Goal: Information Seeking & Learning: Learn about a topic

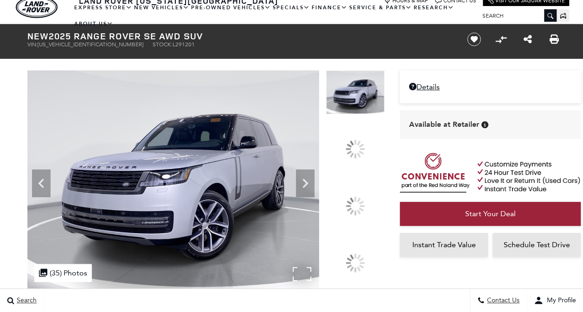
click at [272, 201] on img at bounding box center [173, 179] width 292 height 219
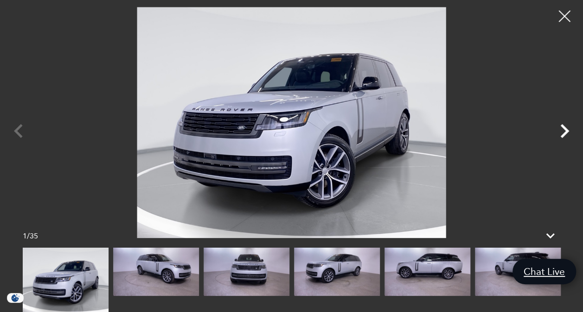
click at [561, 133] on icon "Next" at bounding box center [564, 131] width 28 height 28
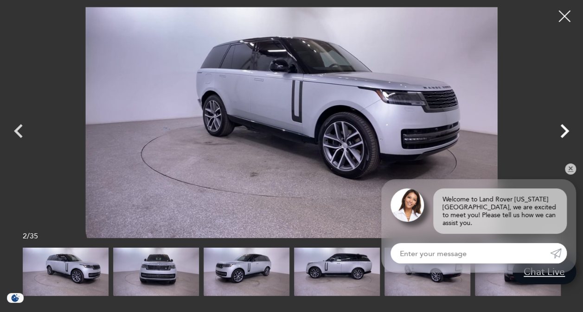
click at [561, 133] on icon "Next" at bounding box center [564, 131] width 28 height 28
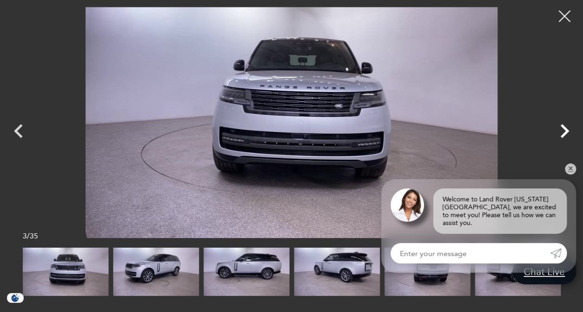
click at [561, 133] on icon "Next" at bounding box center [564, 131] width 28 height 28
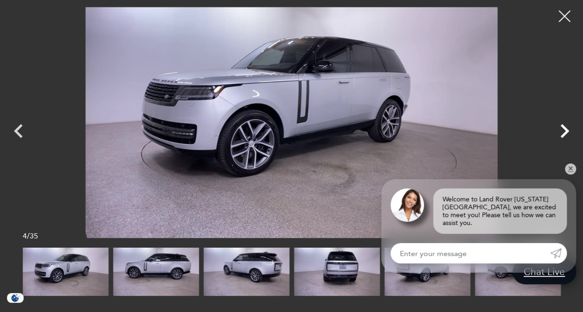
click at [561, 133] on icon "Next" at bounding box center [564, 131] width 28 height 28
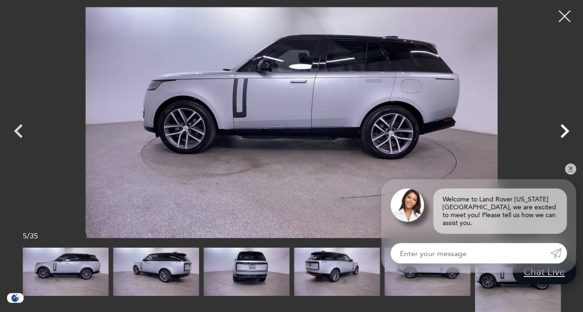
click at [561, 133] on icon "Next" at bounding box center [564, 131] width 28 height 28
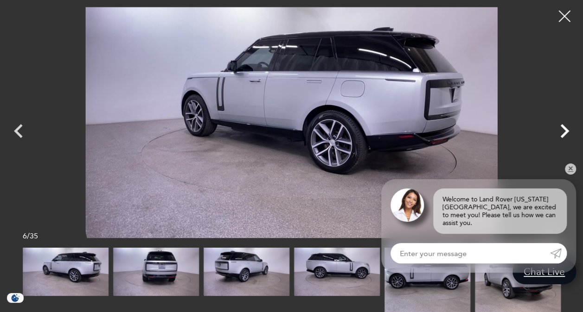
click at [561, 133] on icon "Next" at bounding box center [564, 131] width 28 height 28
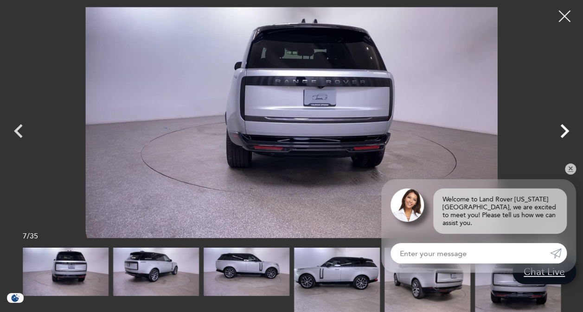
click at [561, 133] on icon "Next" at bounding box center [564, 131] width 28 height 28
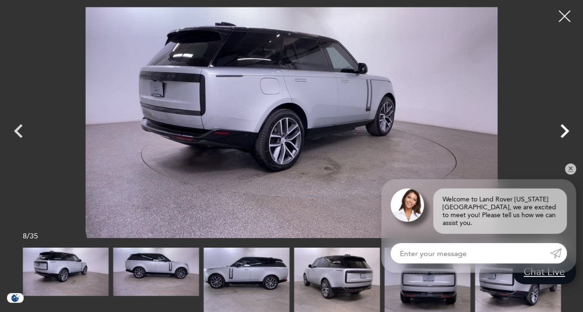
click at [561, 133] on icon "Next" at bounding box center [564, 131] width 28 height 28
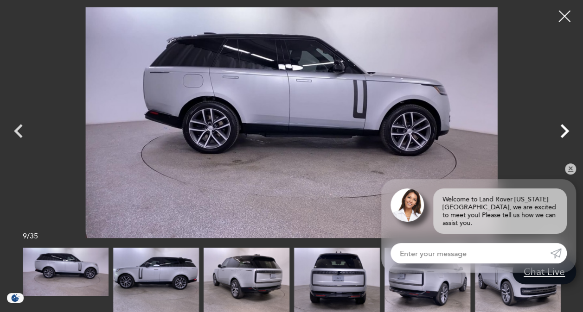
click at [561, 133] on icon "Next" at bounding box center [564, 131] width 28 height 28
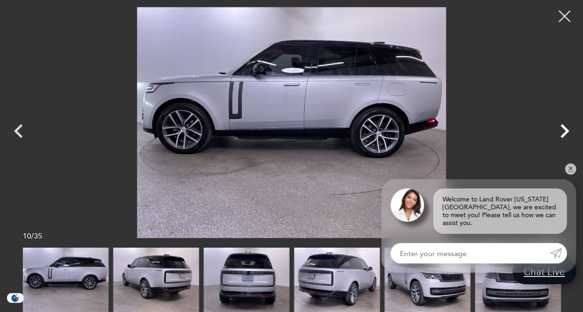
click at [561, 133] on icon "Next" at bounding box center [564, 131] width 28 height 28
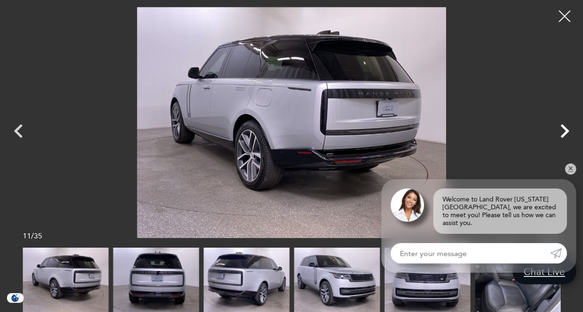
click at [561, 133] on icon "Next" at bounding box center [564, 131] width 28 height 28
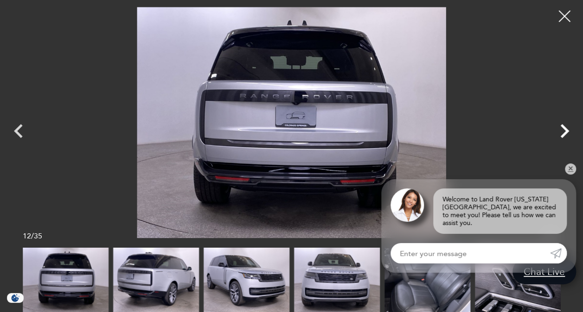
click at [561, 133] on icon "Next" at bounding box center [564, 131] width 28 height 28
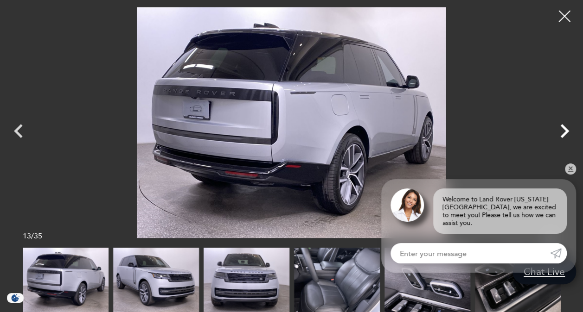
click at [561, 133] on icon "Next" at bounding box center [564, 131] width 28 height 28
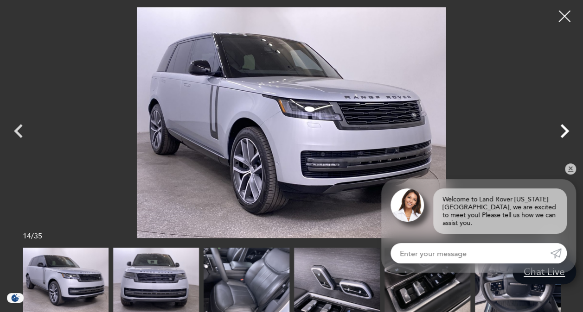
click at [561, 133] on icon "Next" at bounding box center [564, 131] width 28 height 28
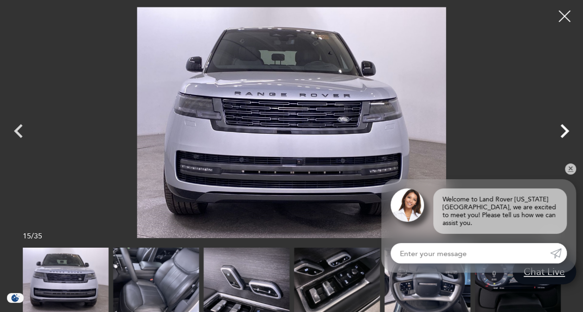
click at [561, 133] on icon "Next" at bounding box center [564, 131] width 28 height 28
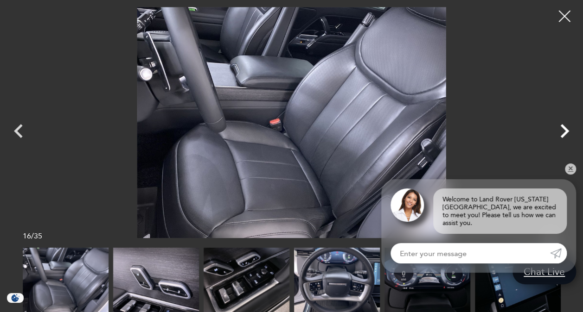
click at [561, 133] on icon "Next" at bounding box center [564, 131] width 28 height 28
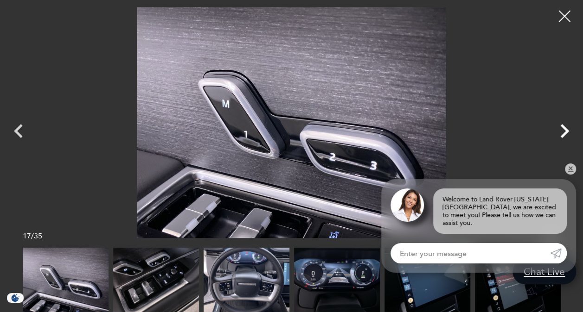
click at [561, 133] on icon "Next" at bounding box center [564, 131] width 28 height 28
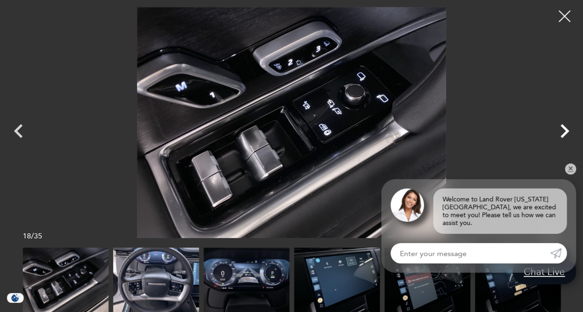
click at [561, 133] on icon "Next" at bounding box center [564, 131] width 28 height 28
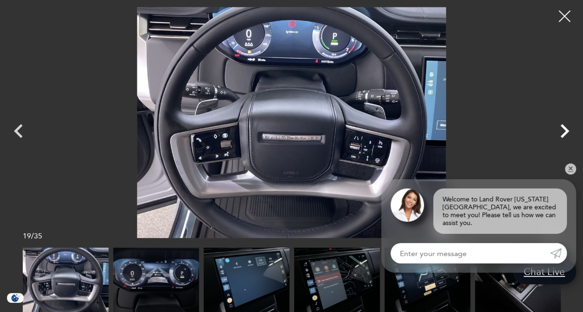
click at [561, 133] on icon "Next" at bounding box center [564, 131] width 28 height 28
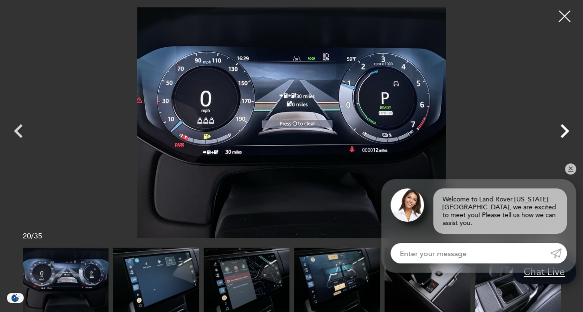
click at [561, 133] on icon "Next" at bounding box center [564, 131] width 28 height 28
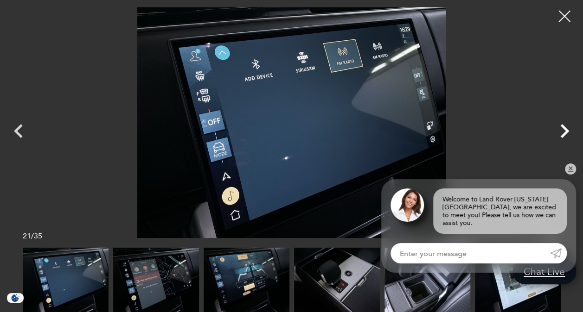
click at [561, 133] on icon "Next" at bounding box center [564, 131] width 28 height 28
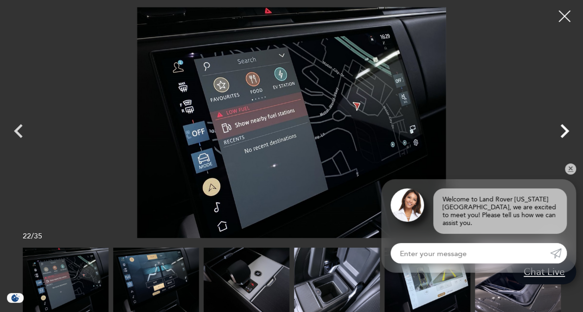
click at [561, 133] on icon "Next" at bounding box center [564, 131] width 28 height 28
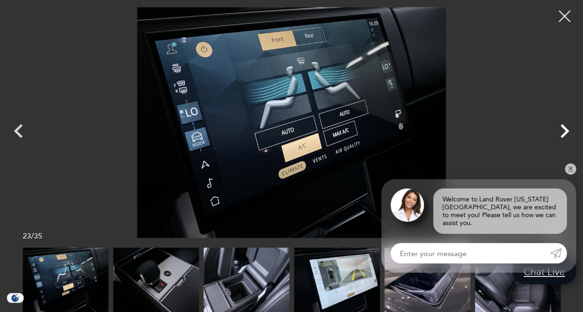
click at [561, 133] on icon "Next" at bounding box center [564, 131] width 28 height 28
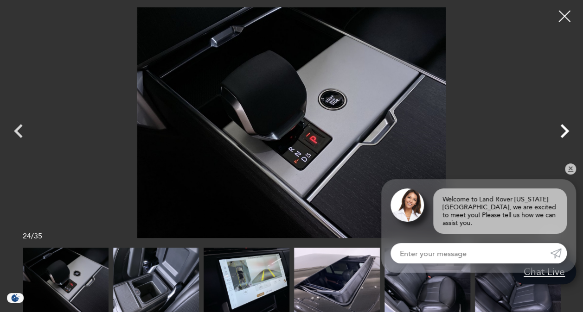
click at [561, 133] on icon "Next" at bounding box center [564, 131] width 28 height 28
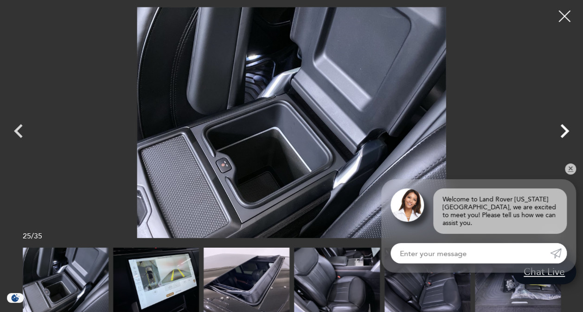
click at [561, 133] on icon "Next" at bounding box center [564, 131] width 28 height 28
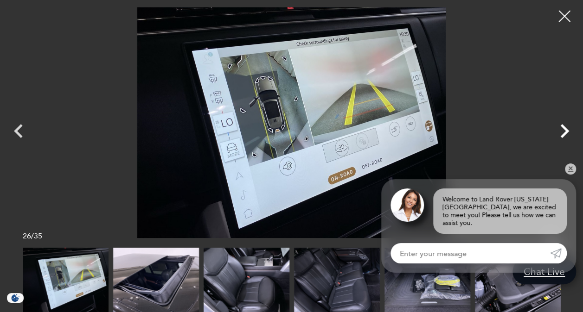
click at [561, 133] on icon "Next" at bounding box center [564, 131] width 28 height 28
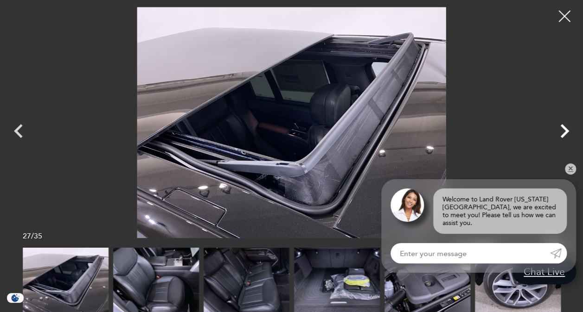
click at [561, 133] on icon "Next" at bounding box center [564, 131] width 28 height 28
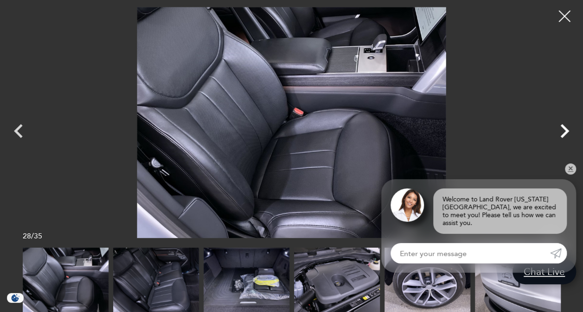
click at [561, 133] on icon "Next" at bounding box center [564, 131] width 28 height 28
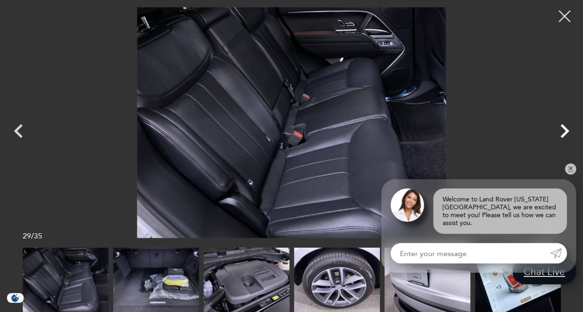
click at [561, 133] on icon "Next" at bounding box center [564, 131] width 28 height 28
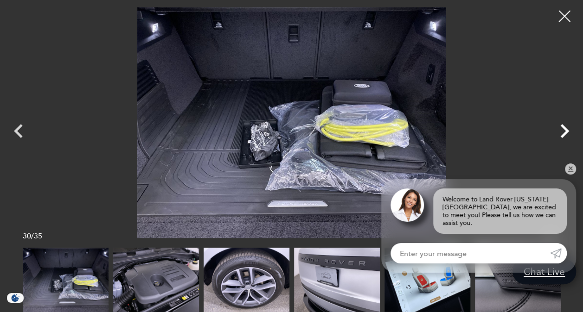
click at [561, 133] on icon "Next" at bounding box center [564, 131] width 28 height 28
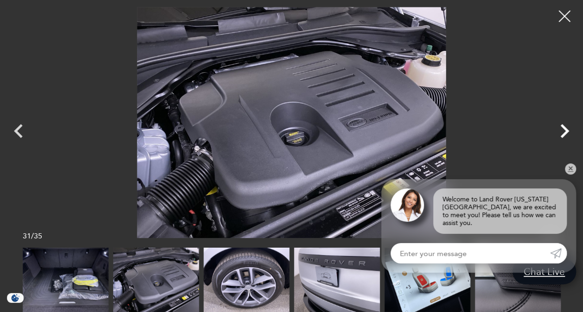
click at [561, 133] on icon "Next" at bounding box center [564, 131] width 28 height 28
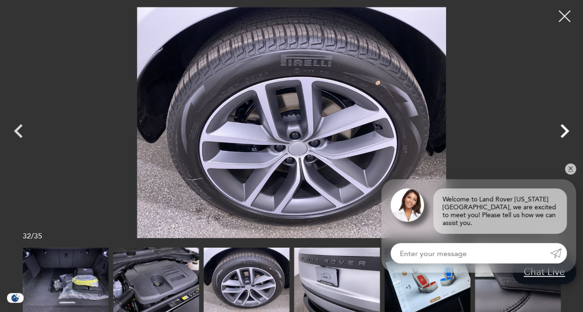
click at [561, 133] on icon "Next" at bounding box center [564, 131] width 28 height 28
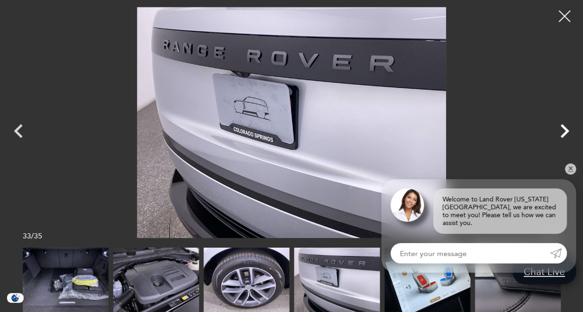
click at [561, 133] on icon "Next" at bounding box center [564, 131] width 28 height 28
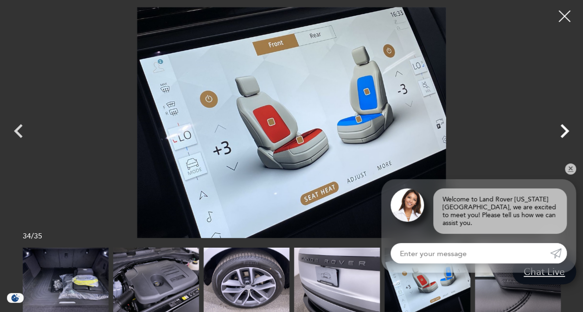
click at [561, 133] on icon "Next" at bounding box center [564, 131] width 28 height 28
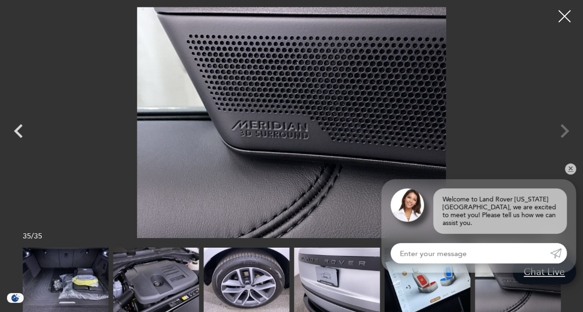
click at [564, 13] on div at bounding box center [564, 16] width 25 height 25
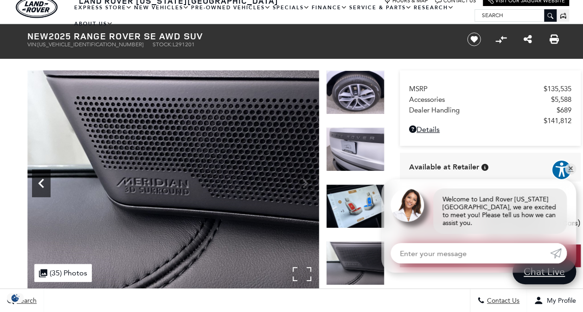
click at [41, 184] on icon "Previous" at bounding box center [41, 183] width 19 height 19
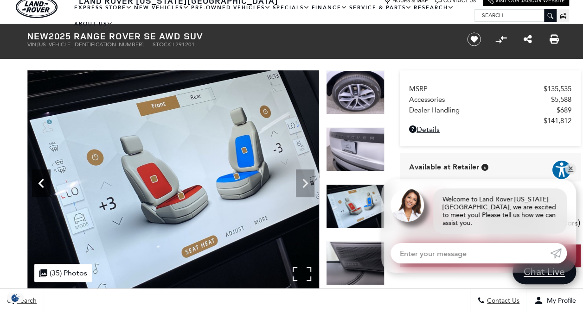
click at [41, 184] on icon "Previous" at bounding box center [41, 183] width 19 height 19
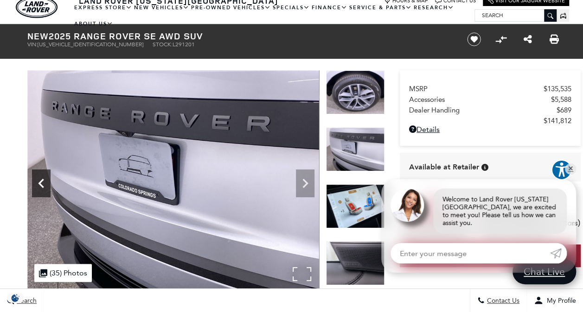
click at [41, 184] on icon "Previous" at bounding box center [41, 183] width 19 height 19
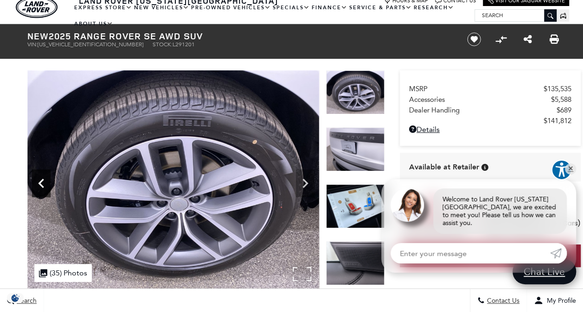
click at [41, 184] on icon "Previous" at bounding box center [41, 183] width 19 height 19
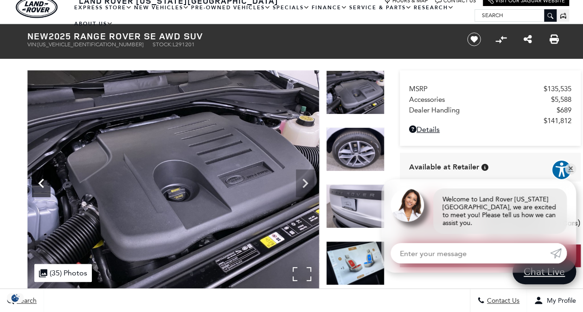
click at [41, 184] on icon "Previous" at bounding box center [41, 183] width 19 height 19
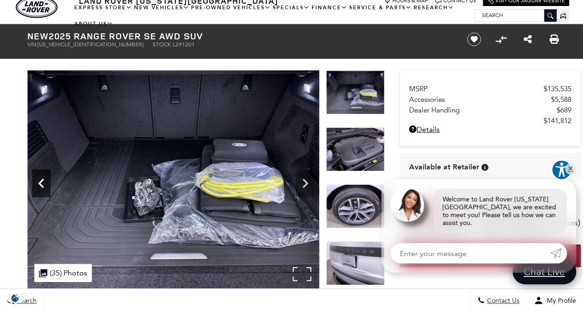
click at [41, 184] on icon "Previous" at bounding box center [41, 183] width 19 height 19
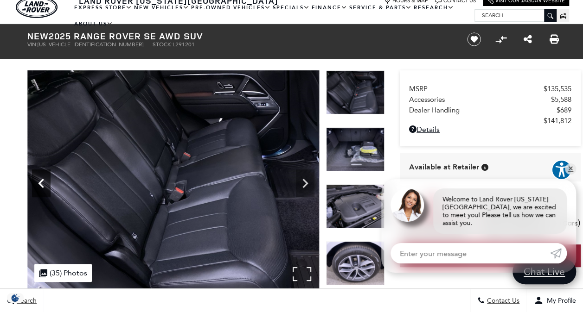
click at [41, 184] on icon "Previous" at bounding box center [41, 183] width 19 height 19
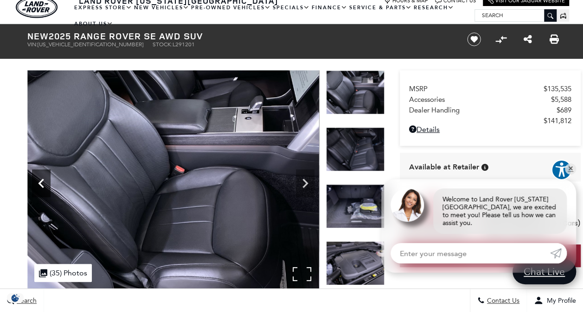
click at [41, 184] on icon "Previous" at bounding box center [41, 183] width 19 height 19
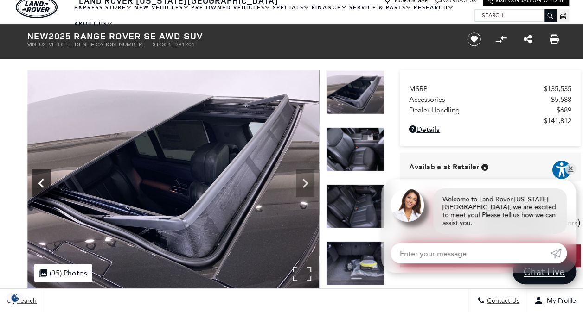
click at [41, 184] on icon "Previous" at bounding box center [41, 183] width 19 height 19
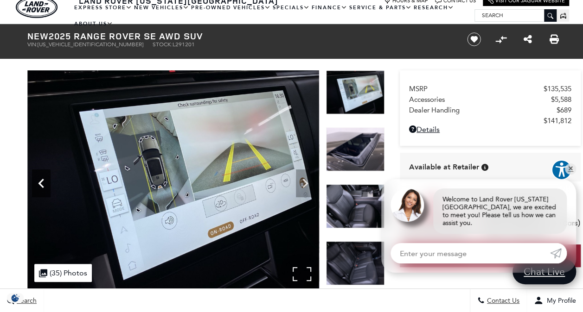
click at [41, 184] on icon "Previous" at bounding box center [41, 183] width 19 height 19
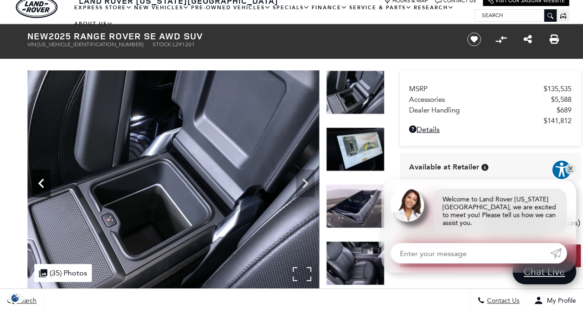
click at [41, 184] on icon "Previous" at bounding box center [41, 183] width 19 height 19
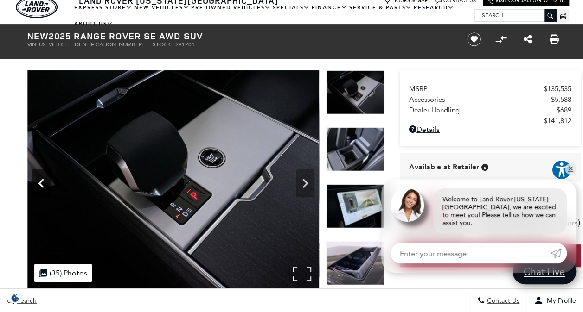
click at [41, 184] on icon "Previous" at bounding box center [41, 183] width 19 height 19
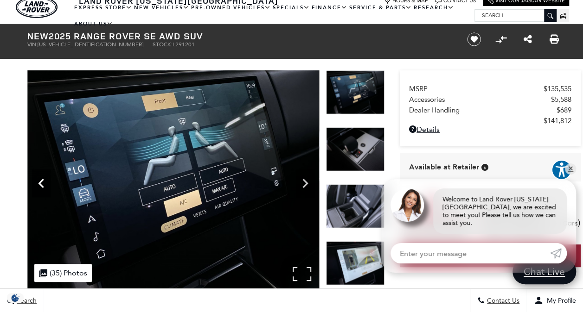
click at [41, 184] on icon "Previous" at bounding box center [41, 183] width 19 height 19
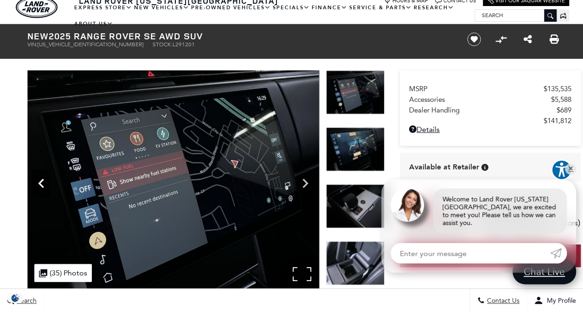
click at [41, 184] on icon "Previous" at bounding box center [41, 183] width 19 height 19
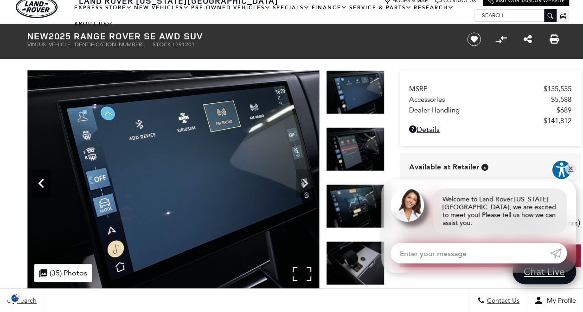
click at [41, 184] on icon "Previous" at bounding box center [41, 183] width 19 height 19
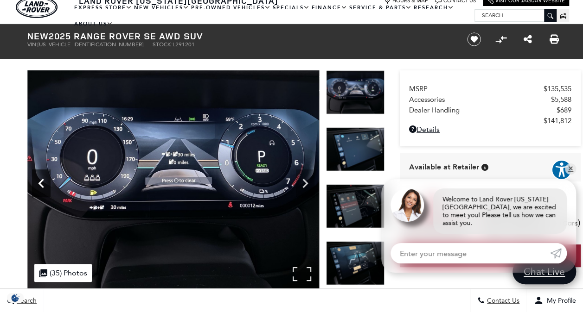
click at [41, 184] on icon "Previous" at bounding box center [41, 183] width 19 height 19
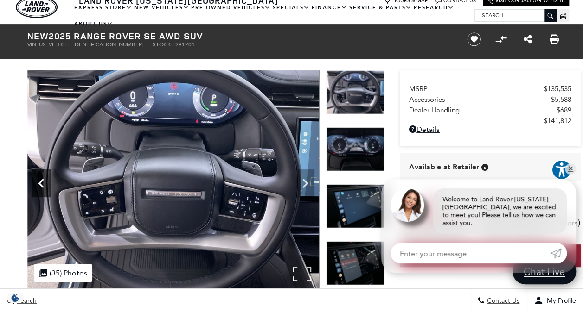
click at [41, 184] on icon "Previous" at bounding box center [41, 183] width 19 height 19
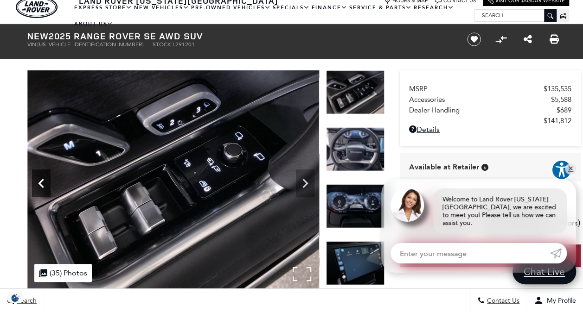
click at [41, 184] on icon "Previous" at bounding box center [41, 183] width 19 height 19
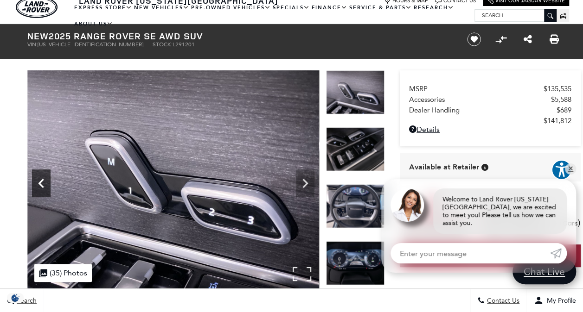
click at [41, 184] on icon "Previous" at bounding box center [41, 183] width 19 height 19
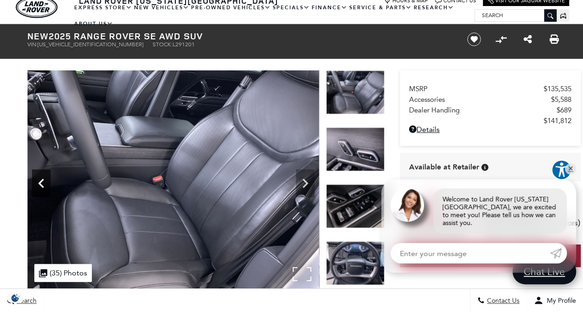
click at [41, 184] on icon "Previous" at bounding box center [41, 183] width 19 height 19
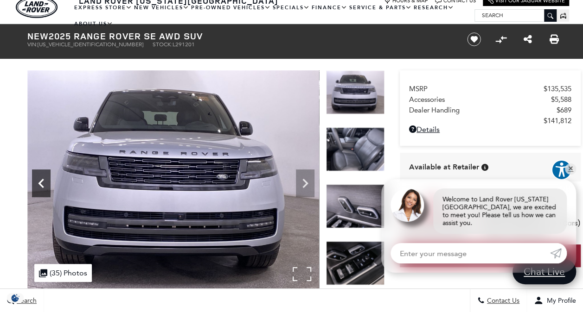
click at [42, 184] on icon "Previous" at bounding box center [41, 183] width 19 height 19
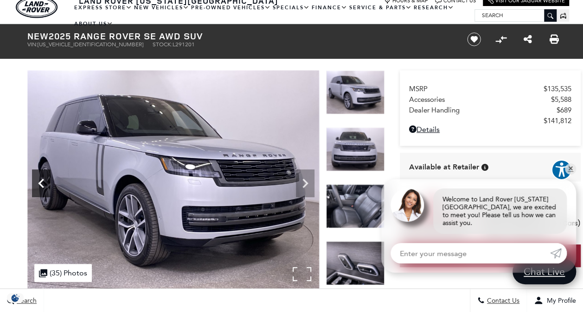
click at [42, 183] on icon "Previous" at bounding box center [41, 183] width 19 height 19
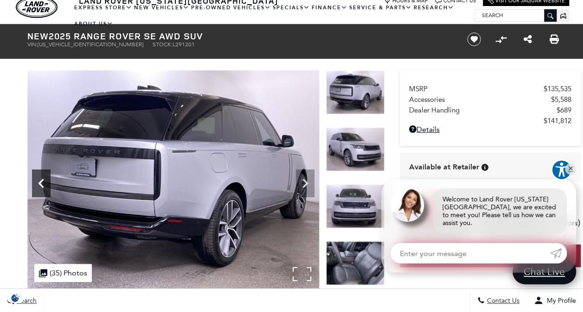
click at [42, 183] on icon "Previous" at bounding box center [41, 183] width 19 height 19
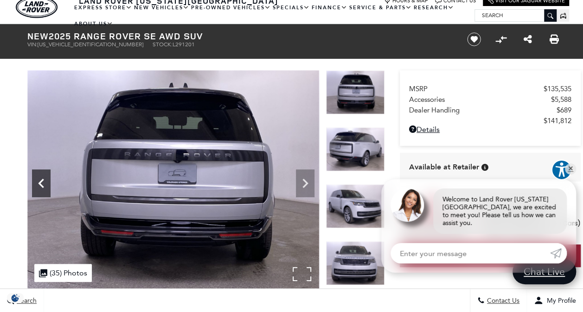
click at [42, 183] on icon "Previous" at bounding box center [41, 183] width 19 height 19
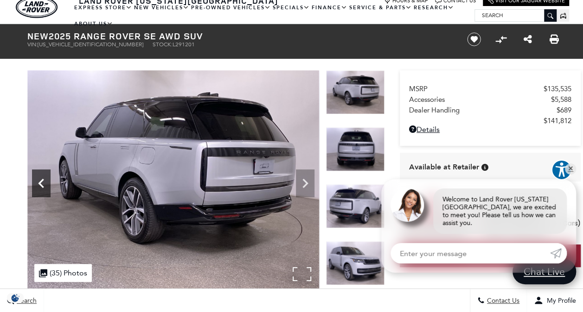
click at [42, 183] on icon "Previous" at bounding box center [41, 183] width 19 height 19
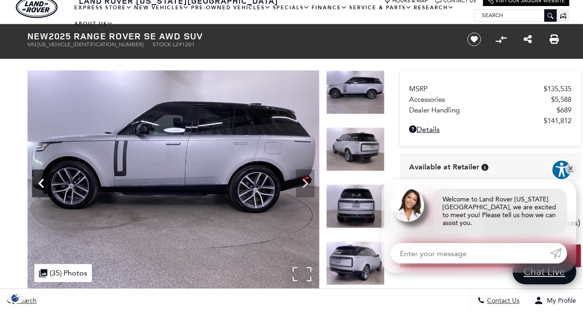
click at [42, 183] on icon "Previous" at bounding box center [41, 183] width 19 height 19
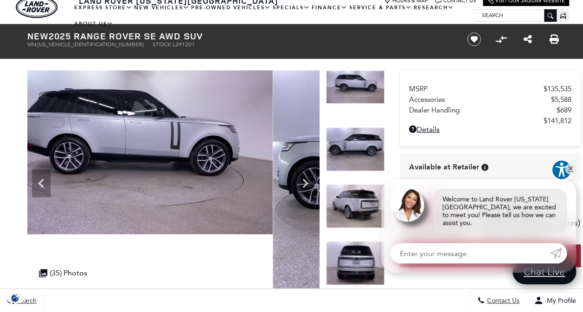
click at [145, 166] on img at bounding box center [127, 152] width 292 height 164
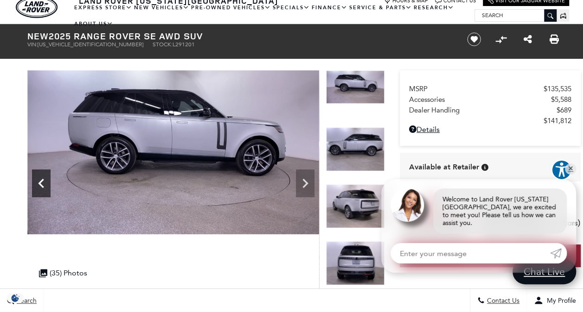
click at [45, 182] on icon "Previous" at bounding box center [41, 183] width 19 height 19
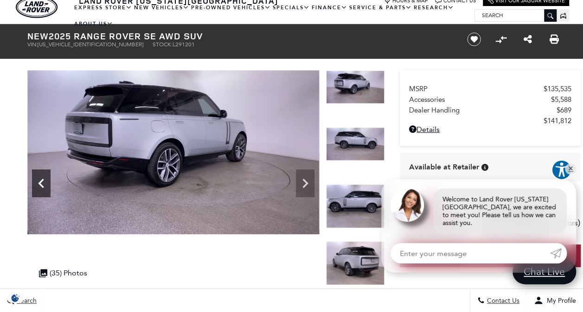
click at [45, 182] on icon "Previous" at bounding box center [41, 183] width 19 height 19
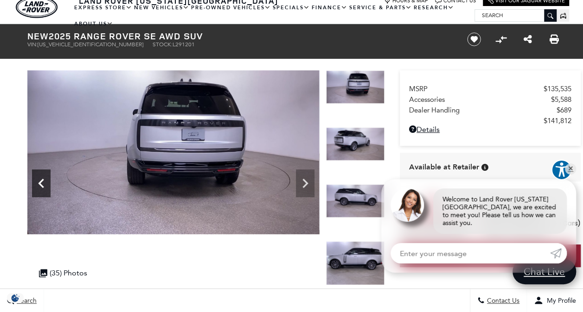
click at [45, 182] on icon "Previous" at bounding box center [41, 183] width 19 height 19
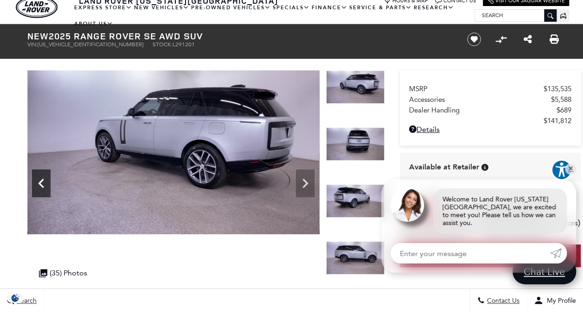
click at [45, 182] on icon "Previous" at bounding box center [41, 183] width 19 height 19
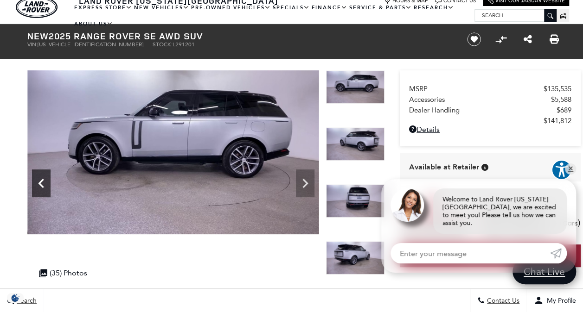
click at [45, 182] on icon "Previous" at bounding box center [41, 183] width 19 height 19
